Goal: Task Accomplishment & Management: Manage account settings

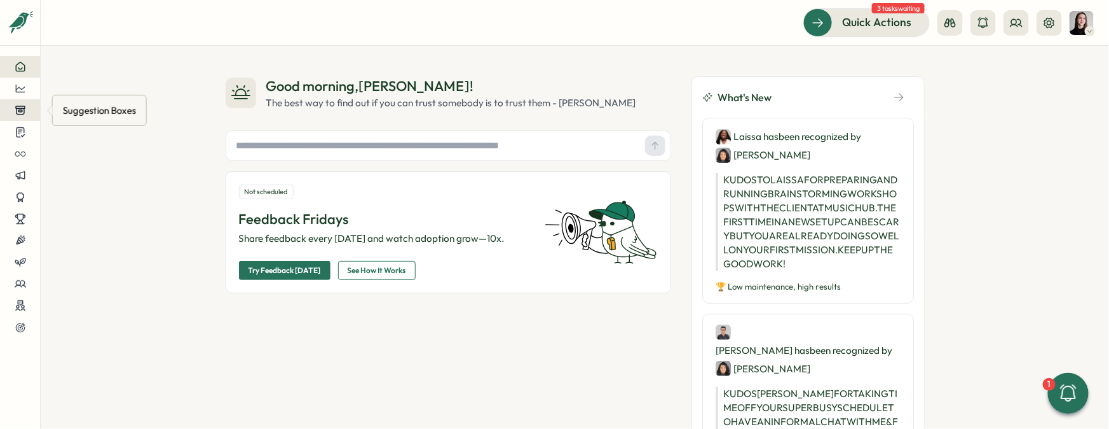
click at [22, 109] on icon at bounding box center [20, 109] width 11 height 11
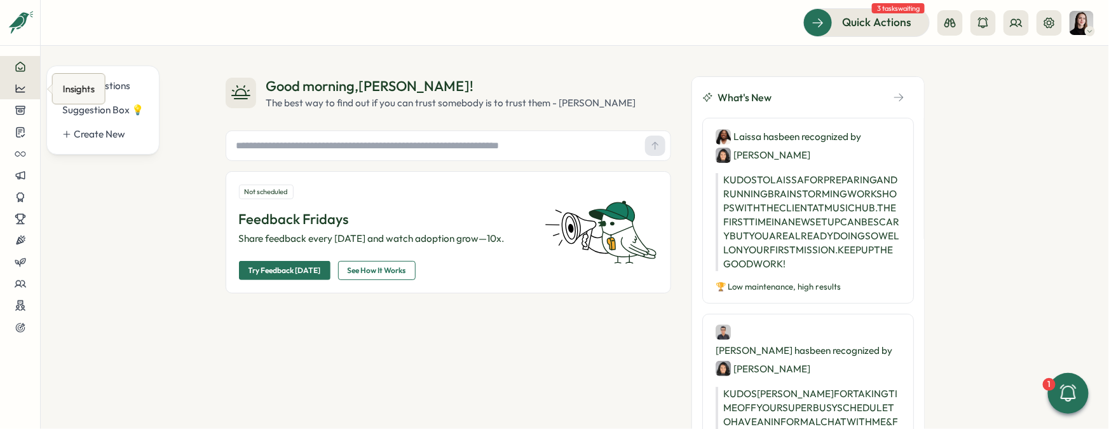
click at [23, 94] on button at bounding box center [20, 89] width 40 height 22
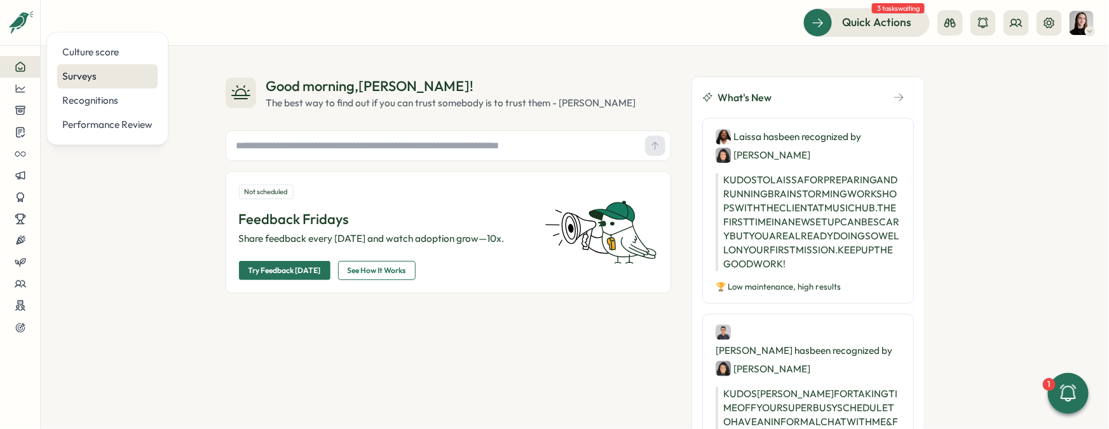
click at [92, 78] on div "Surveys" at bounding box center [107, 76] width 90 height 14
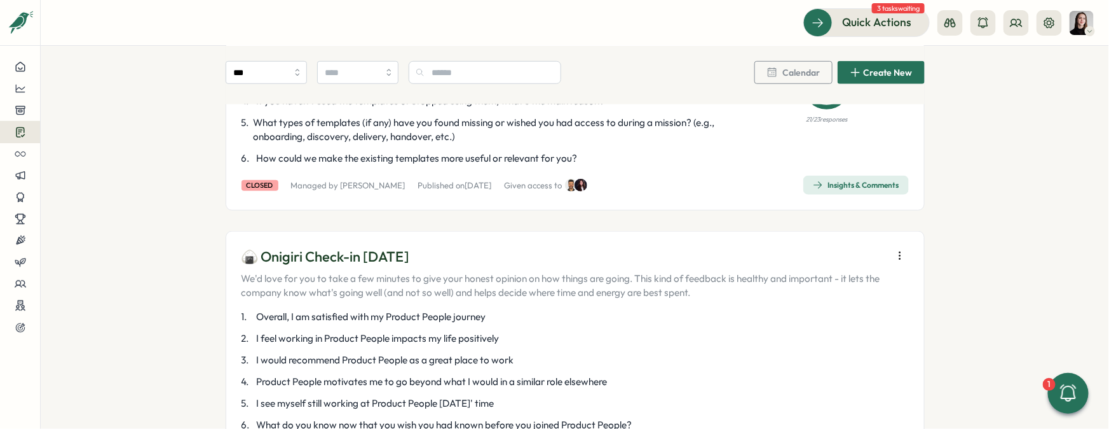
scroll to position [558, 0]
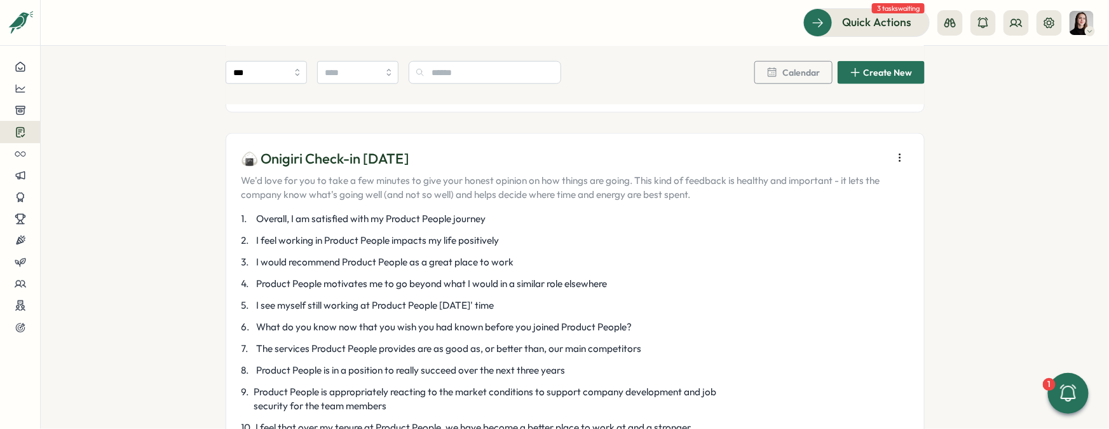
click at [902, 155] on icon "button" at bounding box center [900, 157] width 13 height 13
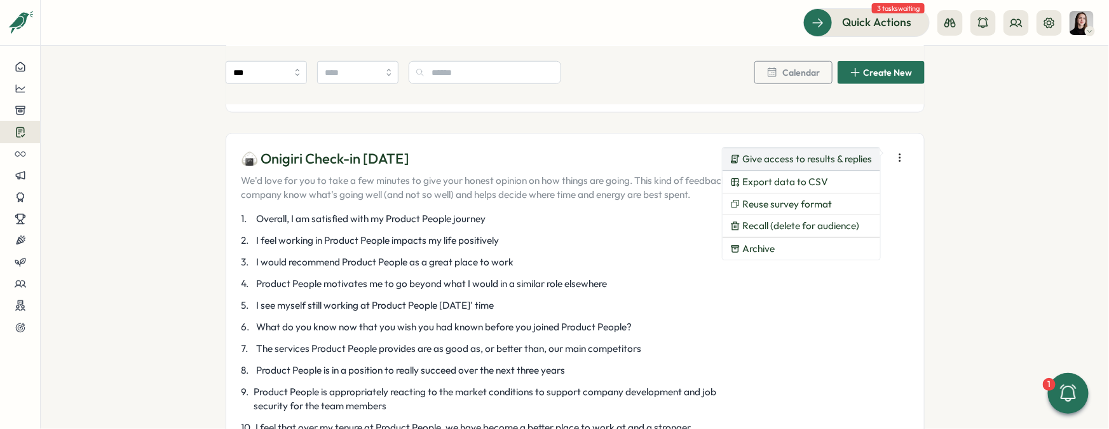
click at [864, 158] on span "Give access to results & replies" at bounding box center [808, 158] width 130 height 11
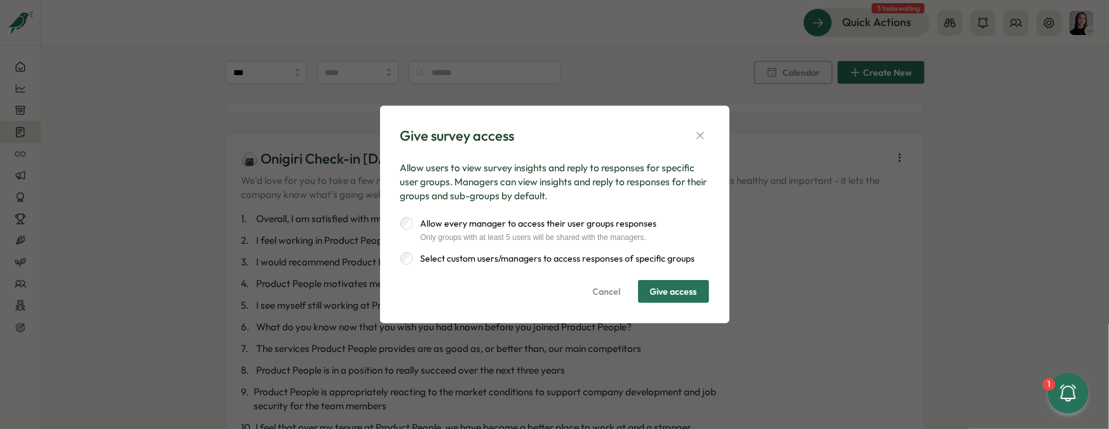
click at [645, 256] on label "Select custom users/managers to access responses of specific groups" at bounding box center [554, 258] width 282 height 13
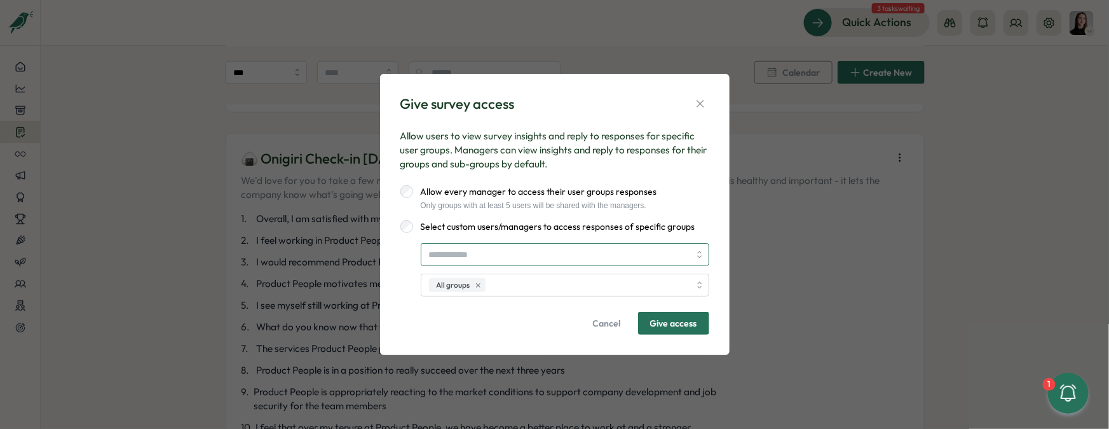
click at [595, 258] on input "search" at bounding box center [559, 255] width 261 height 22
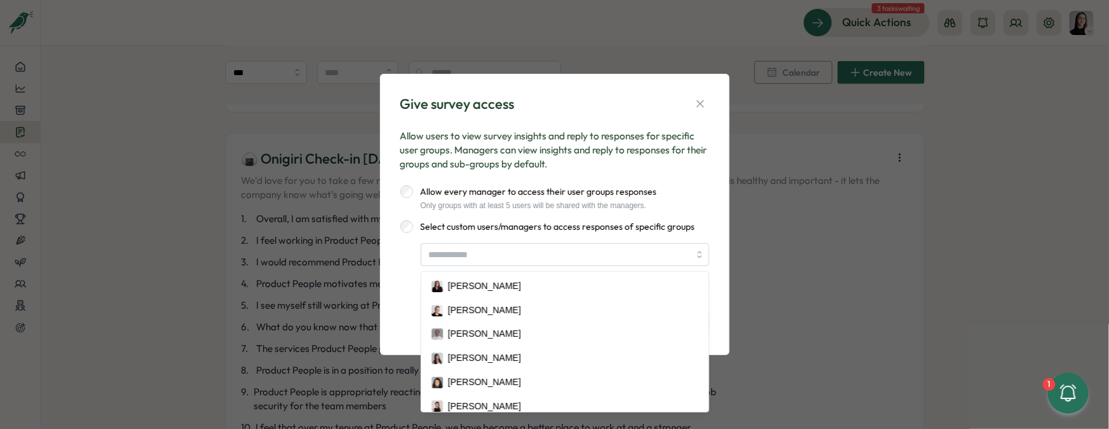
click at [426, 230] on label "Select custom users/managers to access responses of specific groups" at bounding box center [554, 226] width 282 height 13
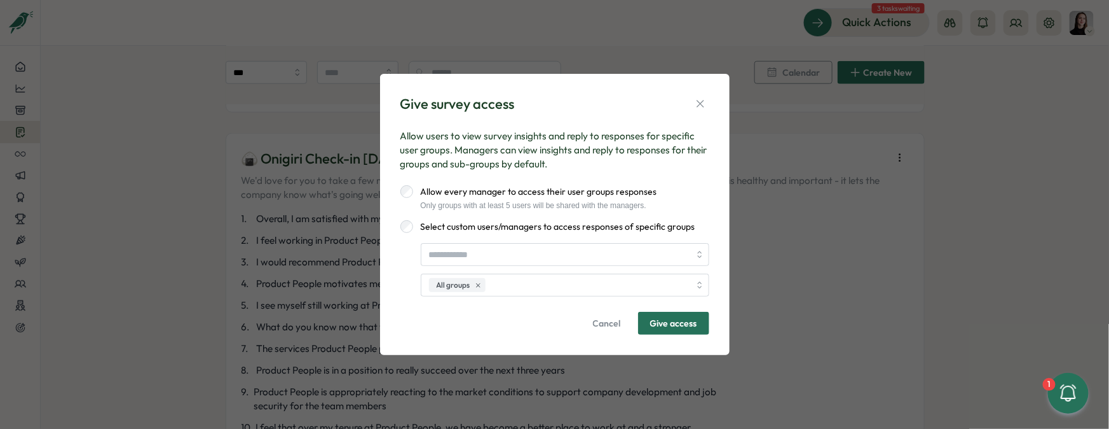
click at [512, 204] on div "Only groups with at least 5 users will be shared with the managers." at bounding box center [535, 205] width 244 height 9
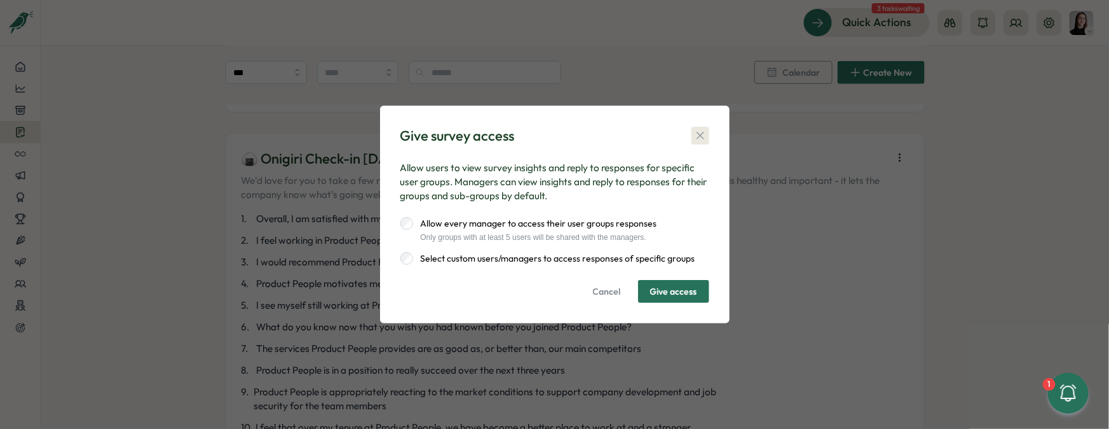
click at [703, 136] on icon "button" at bounding box center [700, 135] width 13 height 13
